Goal: Task Accomplishment & Management: Manage account settings

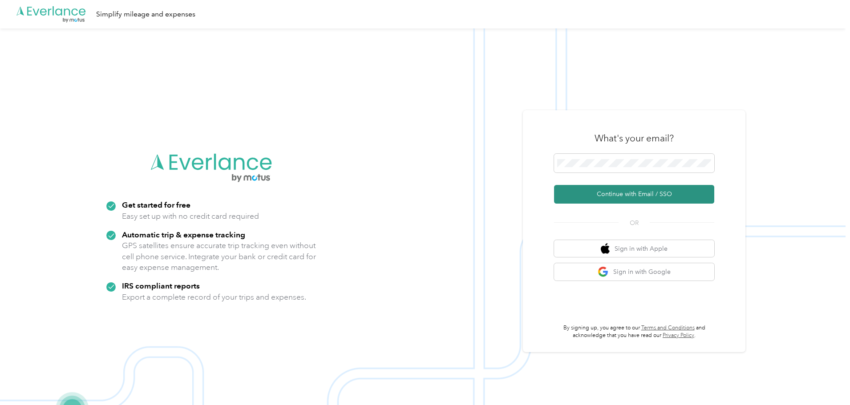
click at [615, 190] on button "Continue with Email / SSO" at bounding box center [634, 194] width 160 height 19
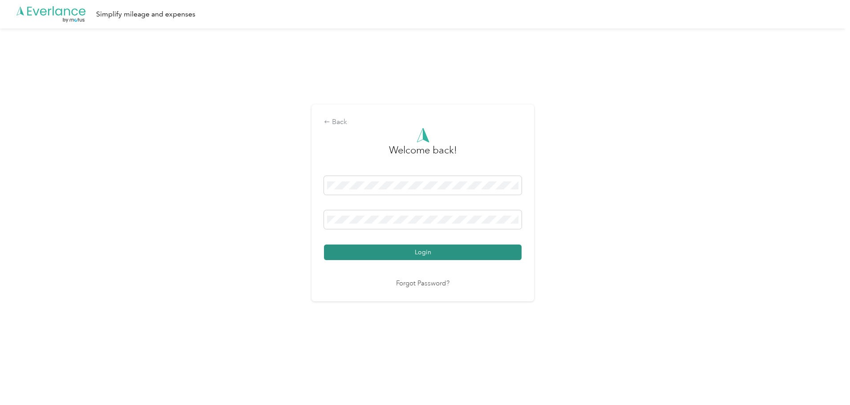
click at [426, 251] on button "Login" at bounding box center [423, 253] width 198 height 16
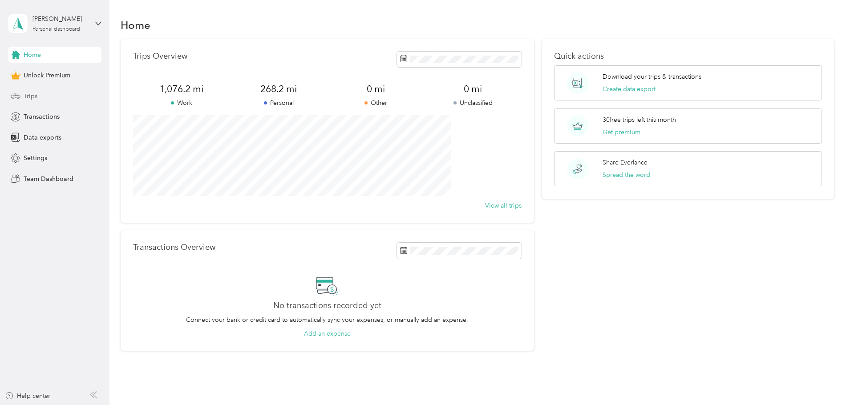
click at [33, 97] on span "Trips" at bounding box center [31, 96] width 14 height 9
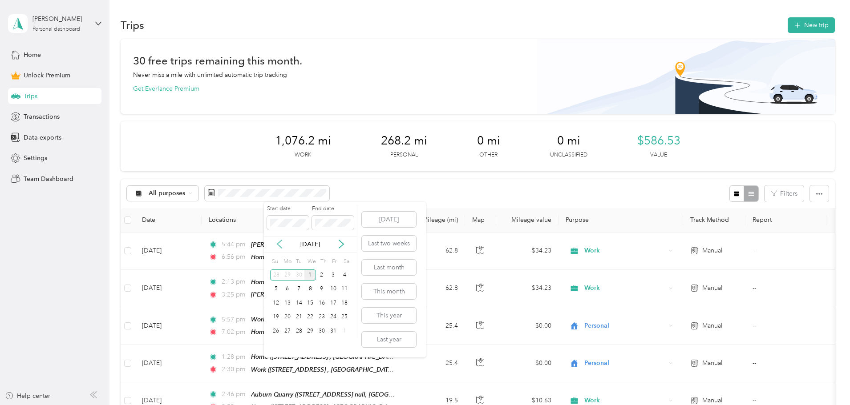
click at [277, 243] on icon at bounding box center [279, 244] width 9 height 9
click at [287, 274] on div "1" at bounding box center [288, 275] width 12 height 11
click at [298, 329] on div "30" at bounding box center [299, 331] width 12 height 11
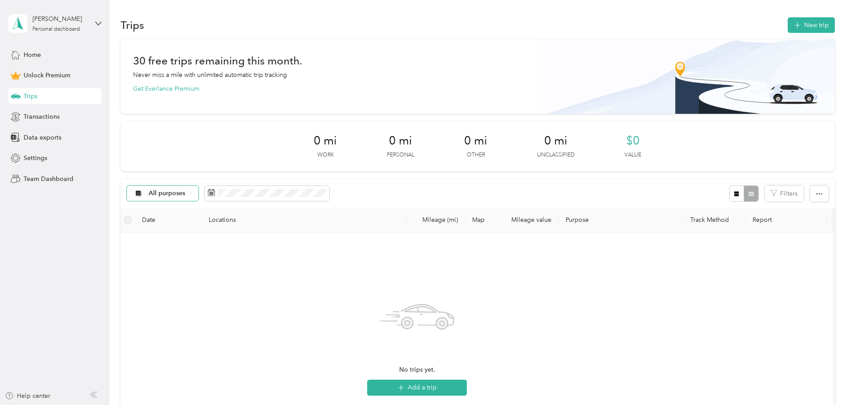
click at [192, 194] on icon at bounding box center [191, 194] width 4 height 4
click at [226, 226] on span "Unclassified" at bounding box center [229, 224] width 43 height 9
click at [198, 195] on div "Unclassified" at bounding box center [162, 193] width 71 height 15
click at [216, 237] on span "Work" at bounding box center [231, 240] width 46 height 9
click at [172, 192] on icon at bounding box center [170, 194] width 4 height 4
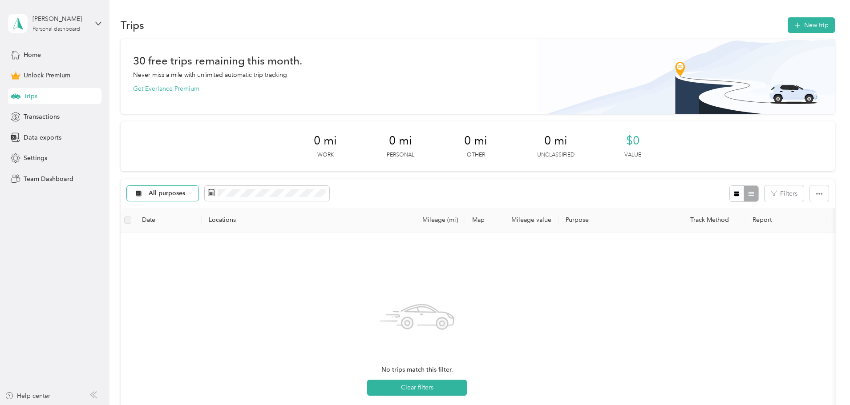
click at [199, 189] on div "All purposes" at bounding box center [163, 193] width 72 height 15
click at [218, 256] on span "Personal" at bounding box center [229, 253] width 43 height 9
